Goal: Find specific page/section: Find specific page/section

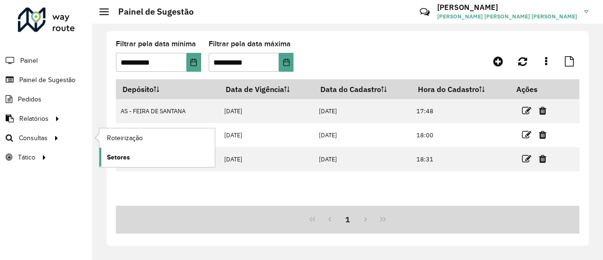
click at [123, 155] on span "Setores" at bounding box center [118, 157] width 23 height 10
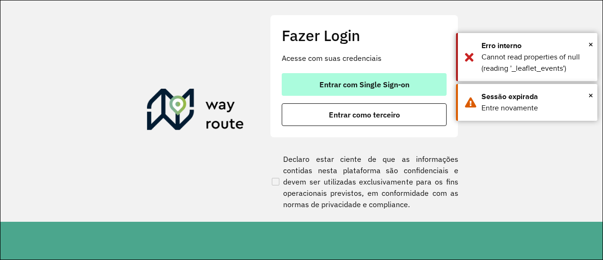
click at [411, 85] on button "Entrar com Single Sign-on" at bounding box center [364, 84] width 165 height 23
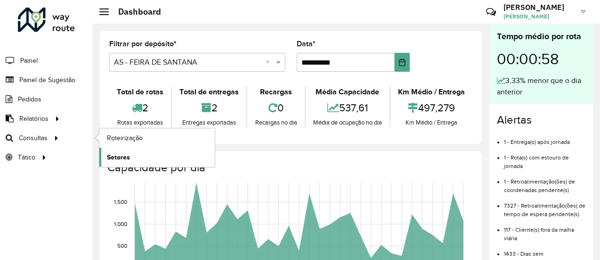
click at [129, 152] on span "Setores" at bounding box center [118, 157] width 23 height 10
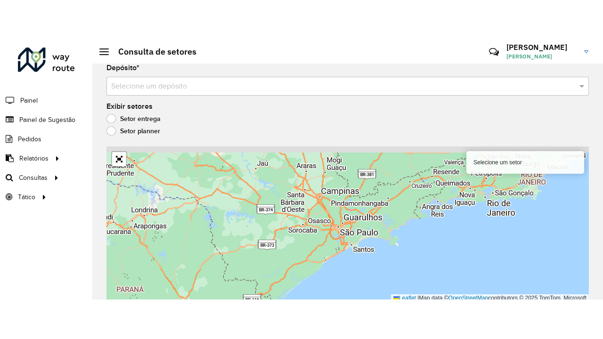
scroll to position [8, 0]
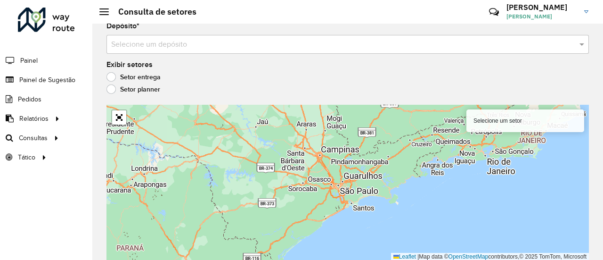
click at [275, 43] on input "text" at bounding box center [338, 44] width 454 height 11
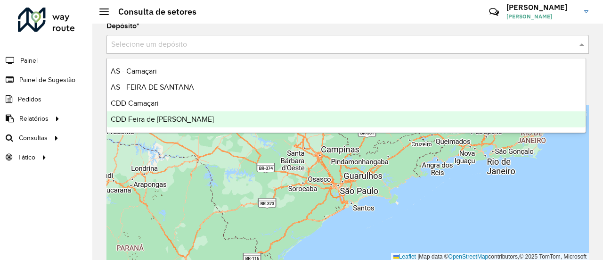
click at [164, 120] on span "CDD Feira de [PERSON_NAME]" at bounding box center [162, 119] width 103 height 8
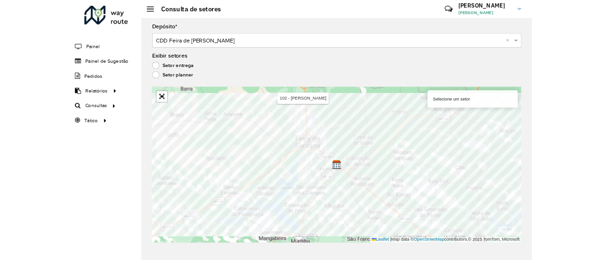
scroll to position [0, 0]
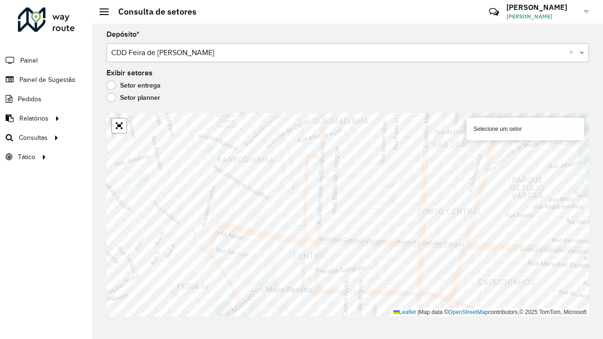
click at [300, 81] on div "Exibir setores Setor entrega Setor planner" at bounding box center [348, 88] width 483 height 36
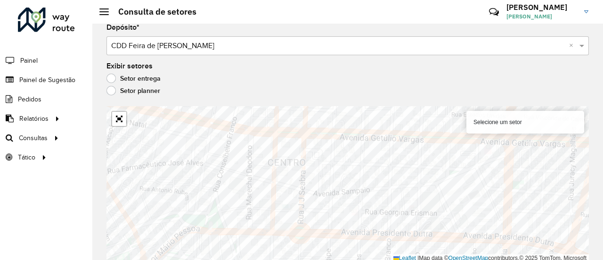
scroll to position [8, 0]
